Goal: Transaction & Acquisition: Obtain resource

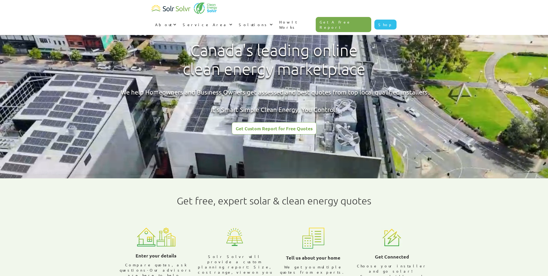
radio input "true"
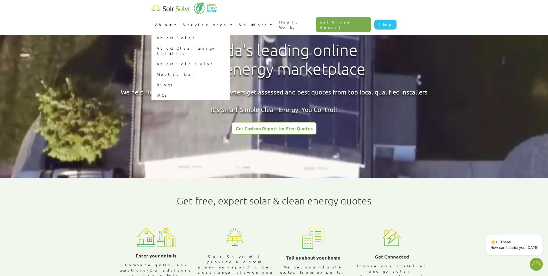
click at [230, 58] on link "About Solr Solvr" at bounding box center [191, 63] width 78 height 10
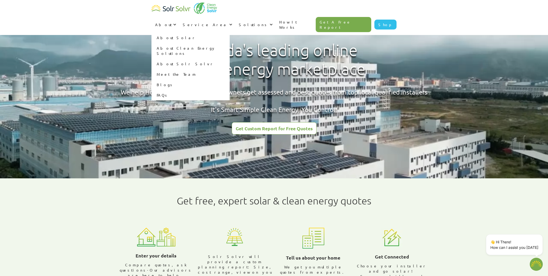
type textarea "x"
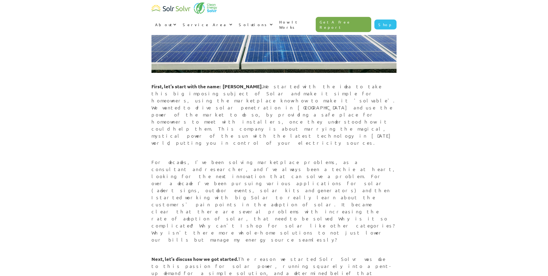
scroll to position [90, 0]
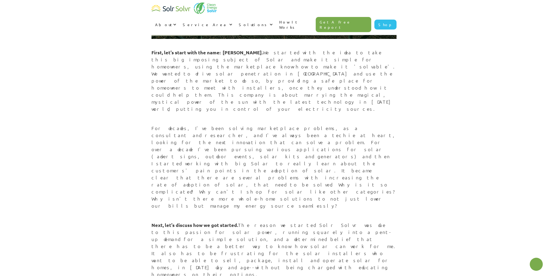
type textarea "x"
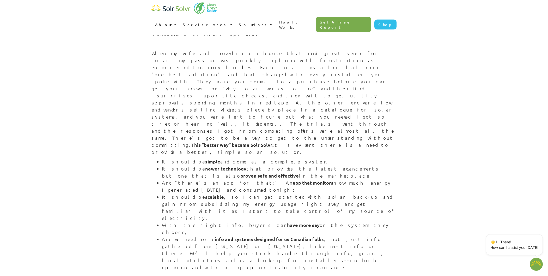
scroll to position [330, 0]
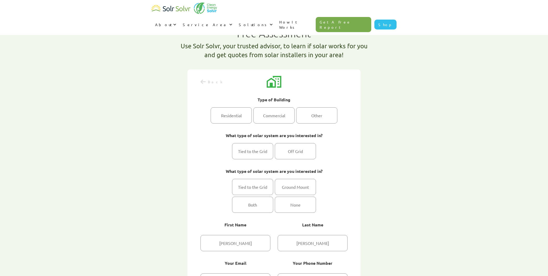
select select "Hydro One"
select select "100%"
type textarea "x"
radio input "true"
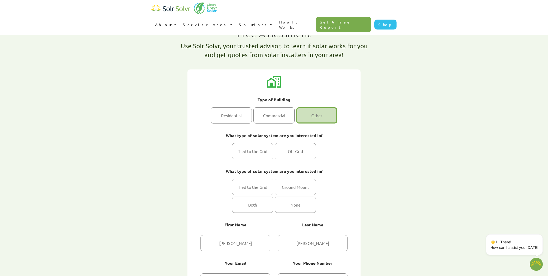
click at [316, 14] on link "How It Works" at bounding box center [296, 24] width 40 height 21
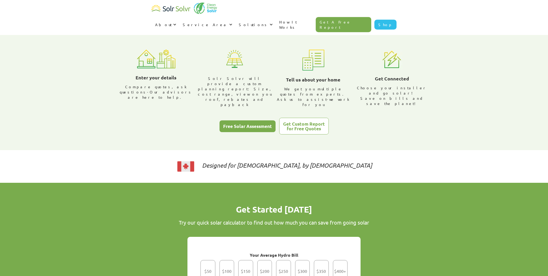
radio input "true"
type textarea "x"
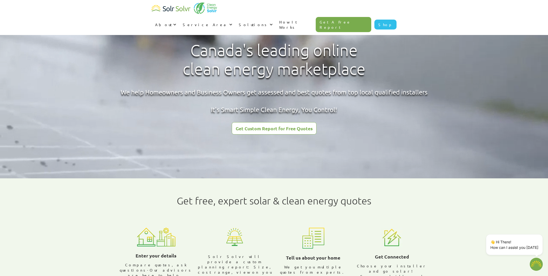
click at [316, 14] on link "How It Works" at bounding box center [296, 24] width 40 height 21
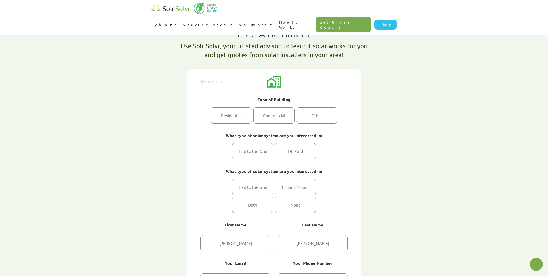
select select "Hydro One"
select select "100%"
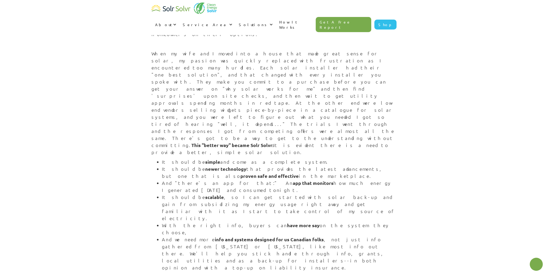
scroll to position [330, 0]
click at [316, 14] on link "How It Works" at bounding box center [296, 24] width 40 height 21
type textarea "x"
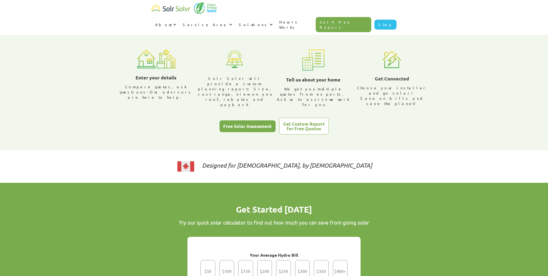
type textarea "x"
radio input "true"
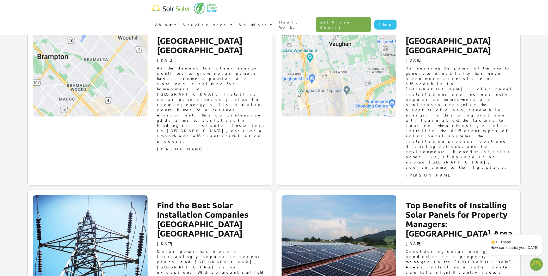
scroll to position [1445, 0]
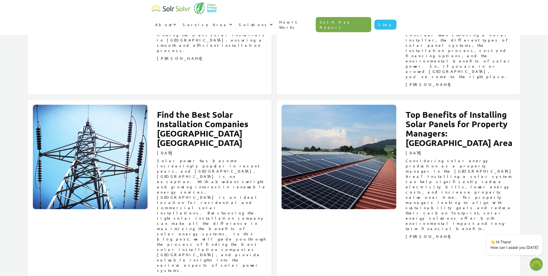
type textarea "x"
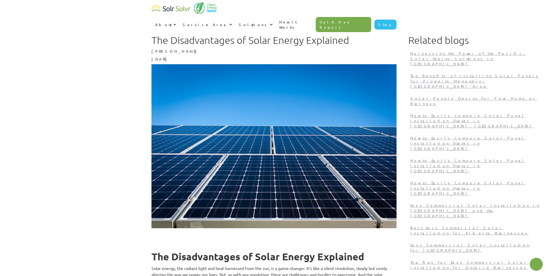
type textarea "x"
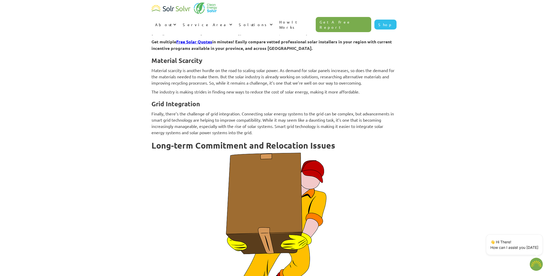
scroll to position [1538, 0]
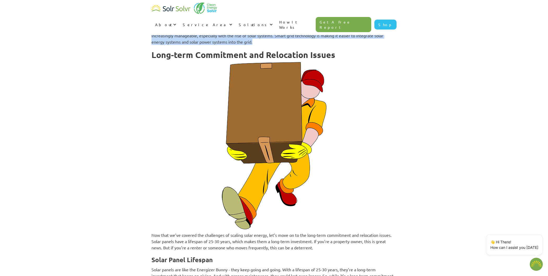
drag, startPoint x: 260, startPoint y: 58, endPoint x: 135, endPoint y: 45, distance: 125.9
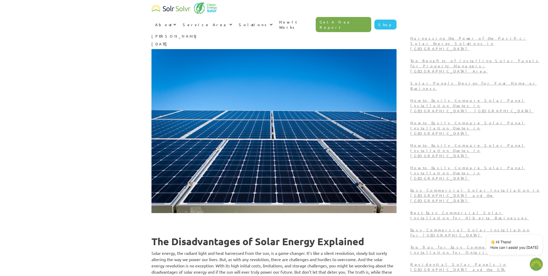
scroll to position [0, 0]
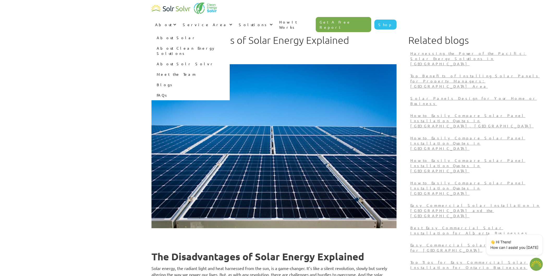
click at [230, 58] on link "About Solr Solvr" at bounding box center [191, 63] width 78 height 10
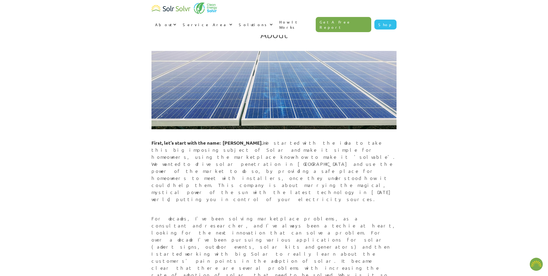
type textarea "x"
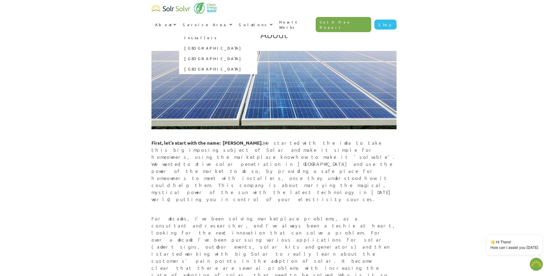
click at [258, 43] on link "[GEOGRAPHIC_DATA]" at bounding box center [218, 48] width 78 height 10
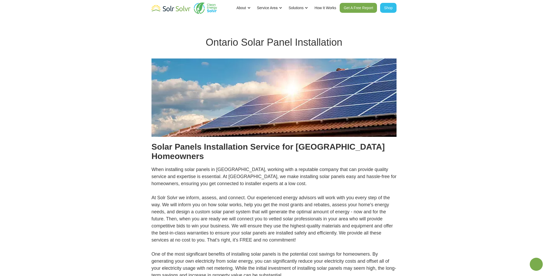
type textarea "x"
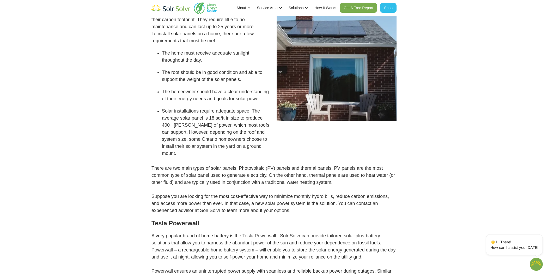
scroll to position [90, 0]
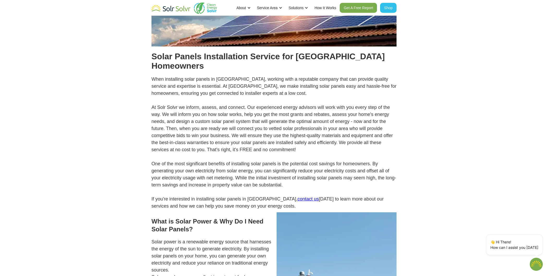
click at [298, 196] on link "contact us" at bounding box center [308, 198] width 21 height 5
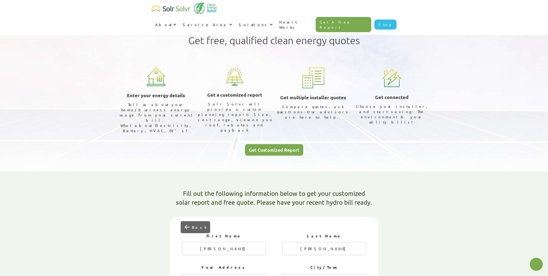
select select "Hydro One"
select select "100%"
type textarea "x"
radio input "true"
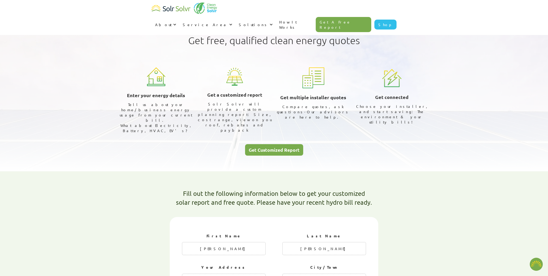
radio input "true"
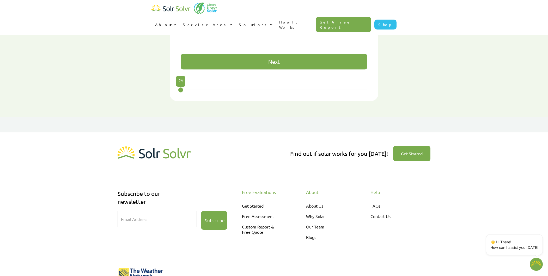
scroll to position [441, 0]
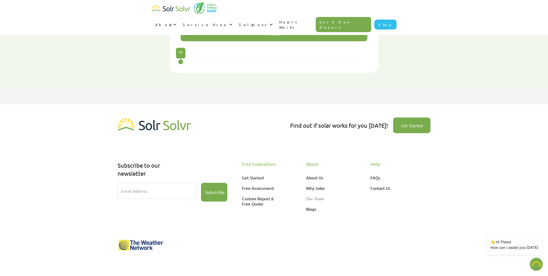
click at [322, 193] on link "Our Team" at bounding box center [328, 198] width 44 height 10
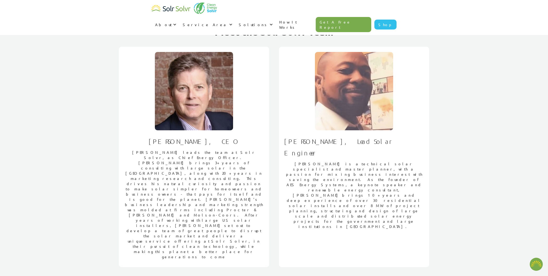
type textarea "x"
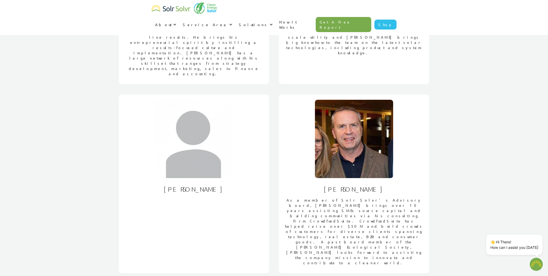
scroll to position [774, 0]
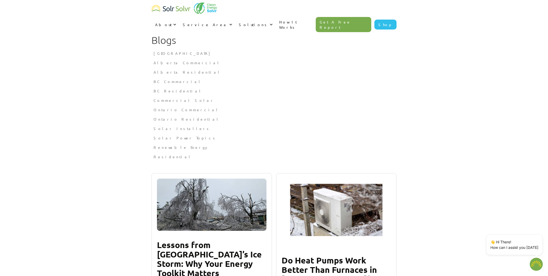
click at [95, 85] on section "Blogs [GEOGRAPHIC_DATA] The Key Benefits of Going Solar in [GEOGRAPHIC_DATA] [G…" at bounding box center [274, 80] width 548 height 161
click at [82, 127] on section "Blogs Alberta The Key Benefits of Going Solar in Alberta Alberta Commercial Bes…" at bounding box center [274, 80] width 548 height 161
type textarea "x"
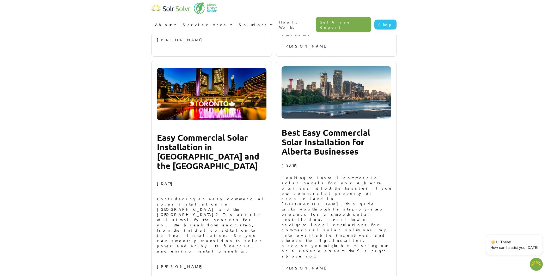
scroll to position [2894, 0]
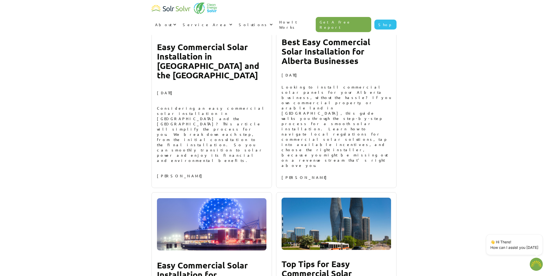
type textarea "x"
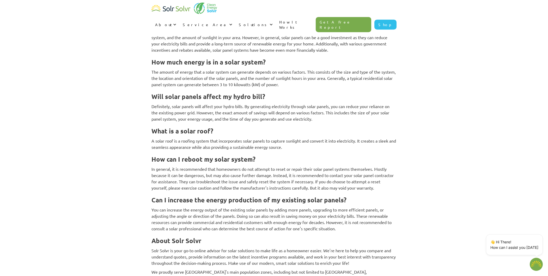
scroll to position [1687, 0]
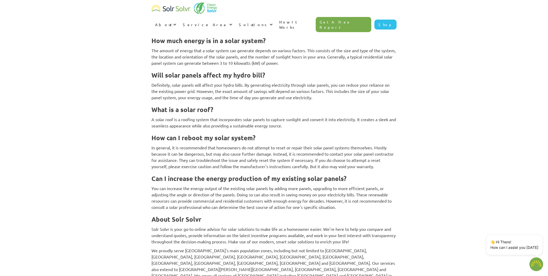
click at [538, 262] on img "Open chatbot widget" at bounding box center [537, 264] width 14 height 14
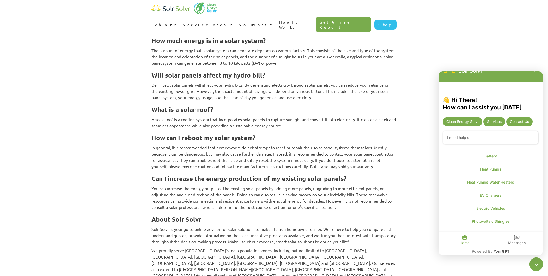
scroll to position [0, 0]
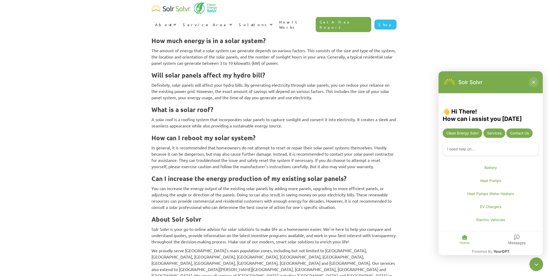
click at [532, 81] on button "Close chatbot" at bounding box center [534, 82] width 10 height 10
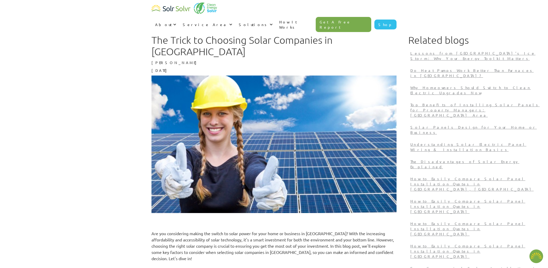
type textarea "x"
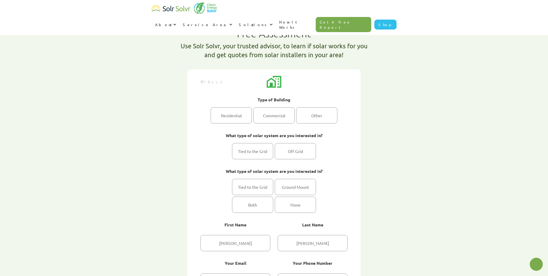
select select "Hydro One"
select select "100%"
type textarea "x"
